Goal: Task Accomplishment & Management: Manage account settings

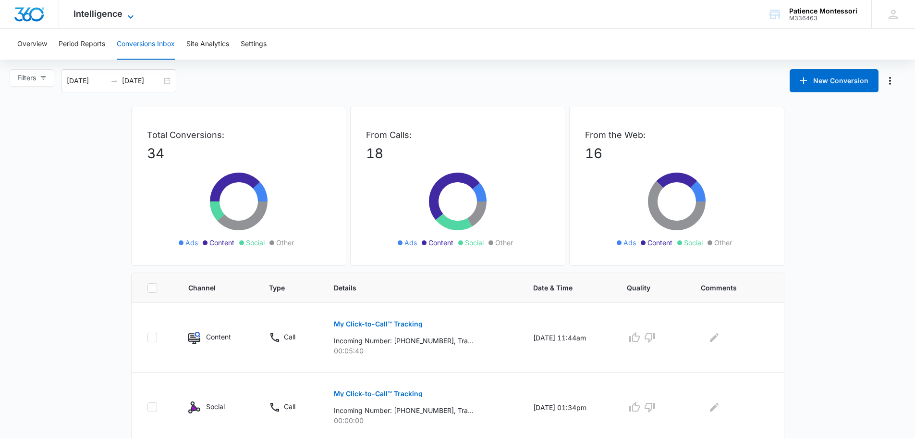
click at [132, 16] on icon at bounding box center [131, 16] width 6 height 3
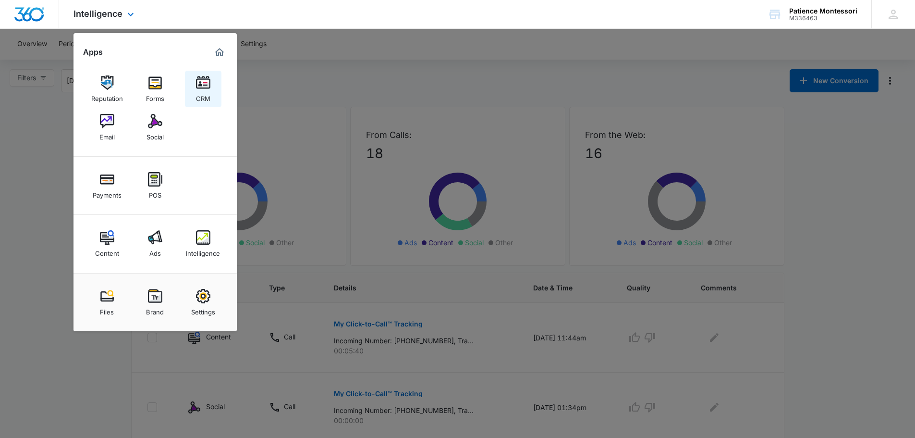
click at [202, 83] on img at bounding box center [203, 82] width 14 height 14
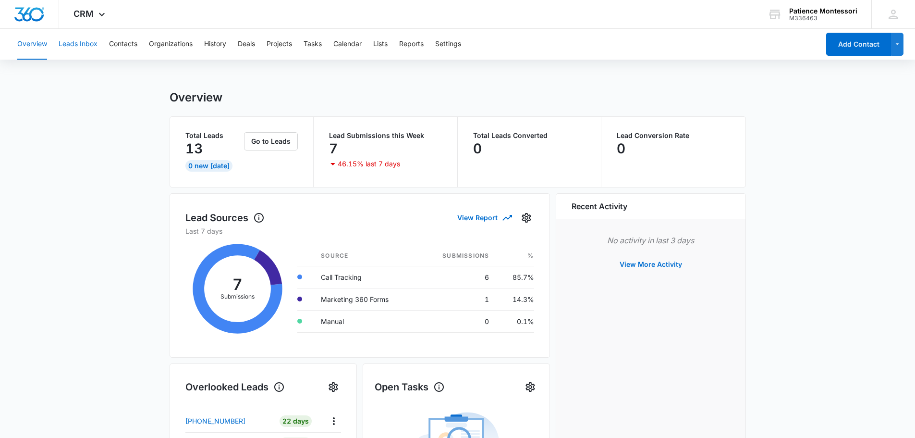
click at [73, 43] on button "Leads Inbox" at bounding box center [78, 44] width 39 height 31
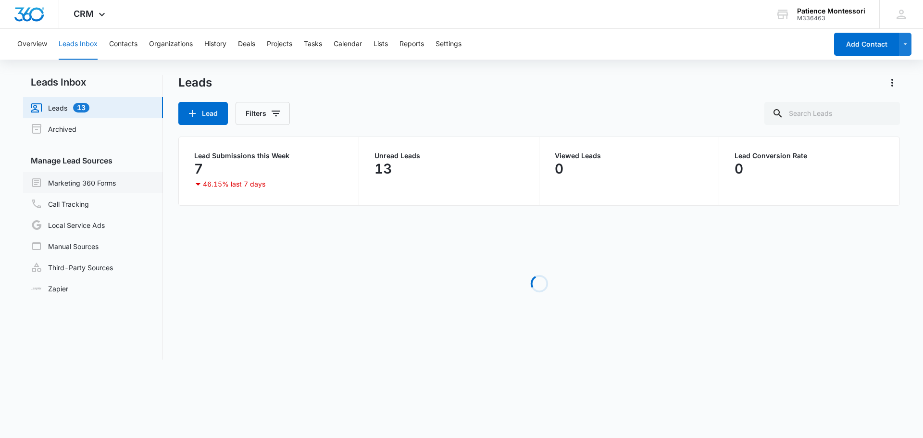
click at [89, 184] on link "Marketing 360 Forms" at bounding box center [73, 183] width 85 height 12
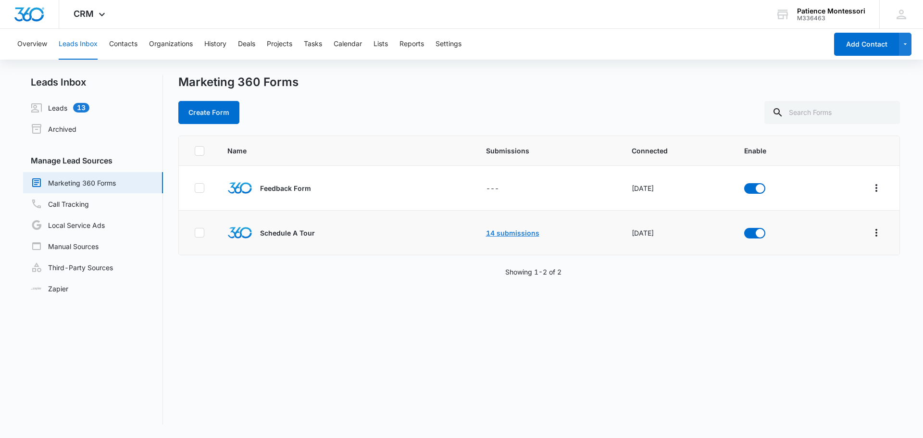
click at [498, 230] on link "14 submissions" at bounding box center [512, 233] width 53 height 8
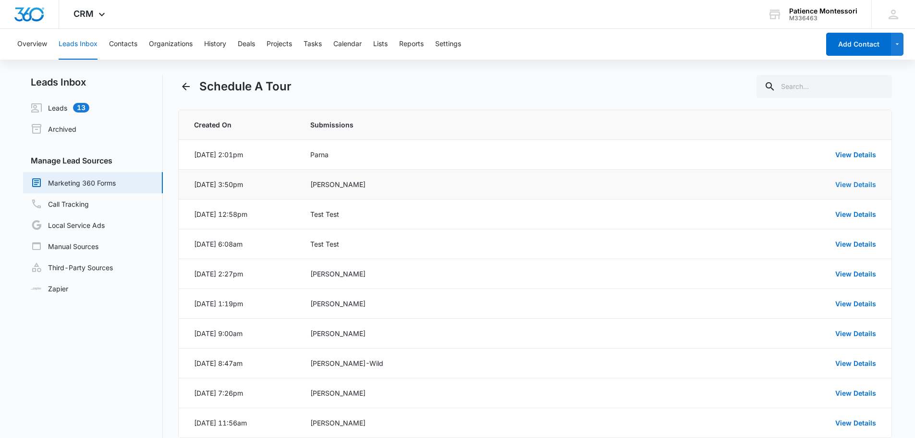
click at [866, 182] on link "View Details" at bounding box center [856, 184] width 41 height 8
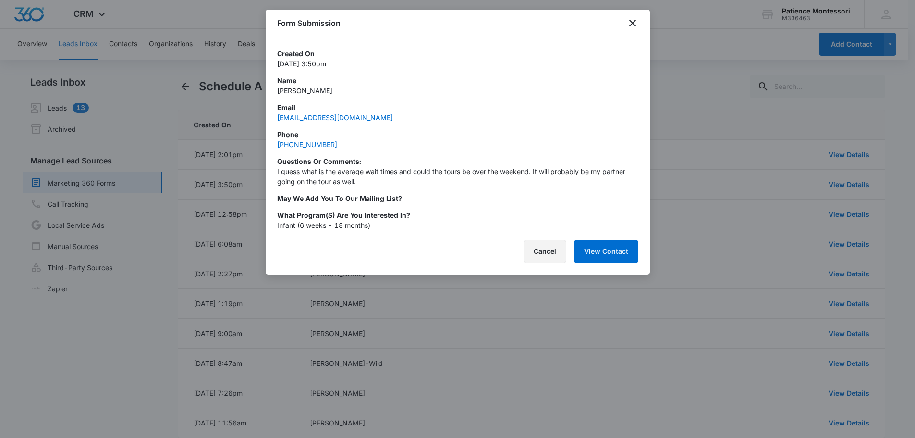
click at [554, 249] on button "Cancel" at bounding box center [545, 251] width 43 height 23
